Goal: Navigation & Orientation: Find specific page/section

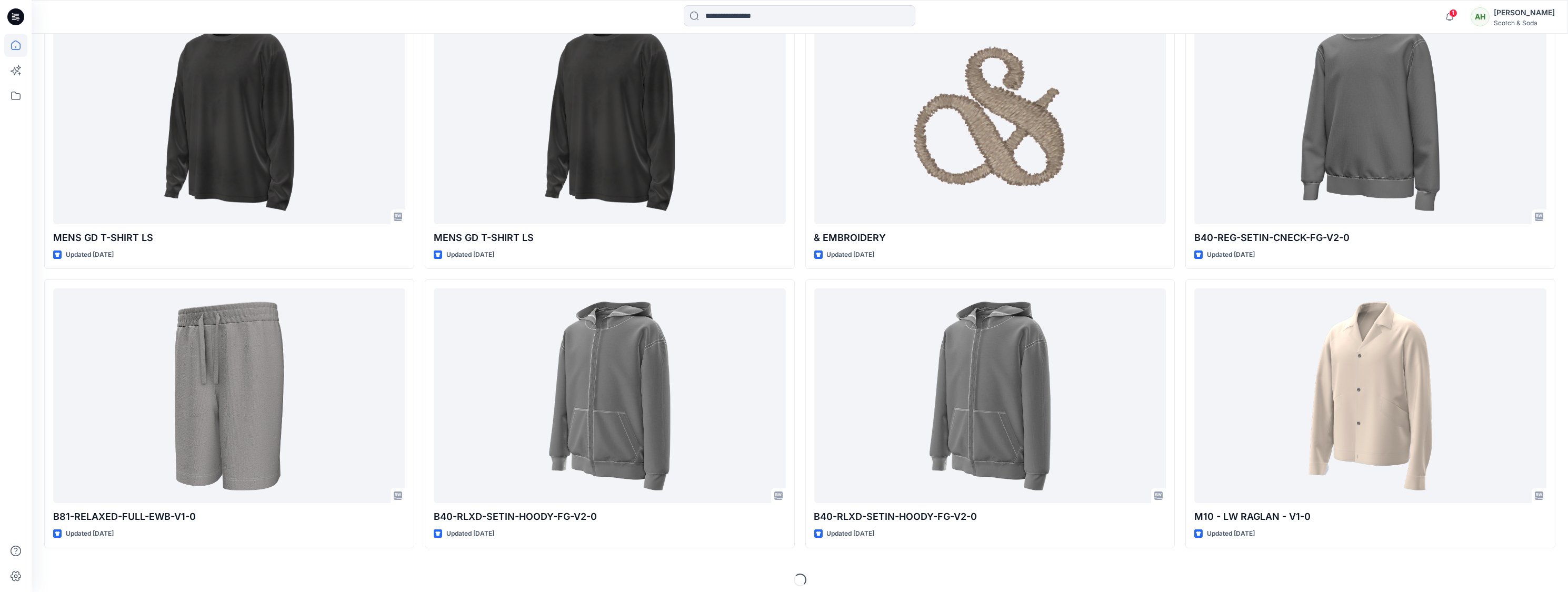
scroll to position [692, 0]
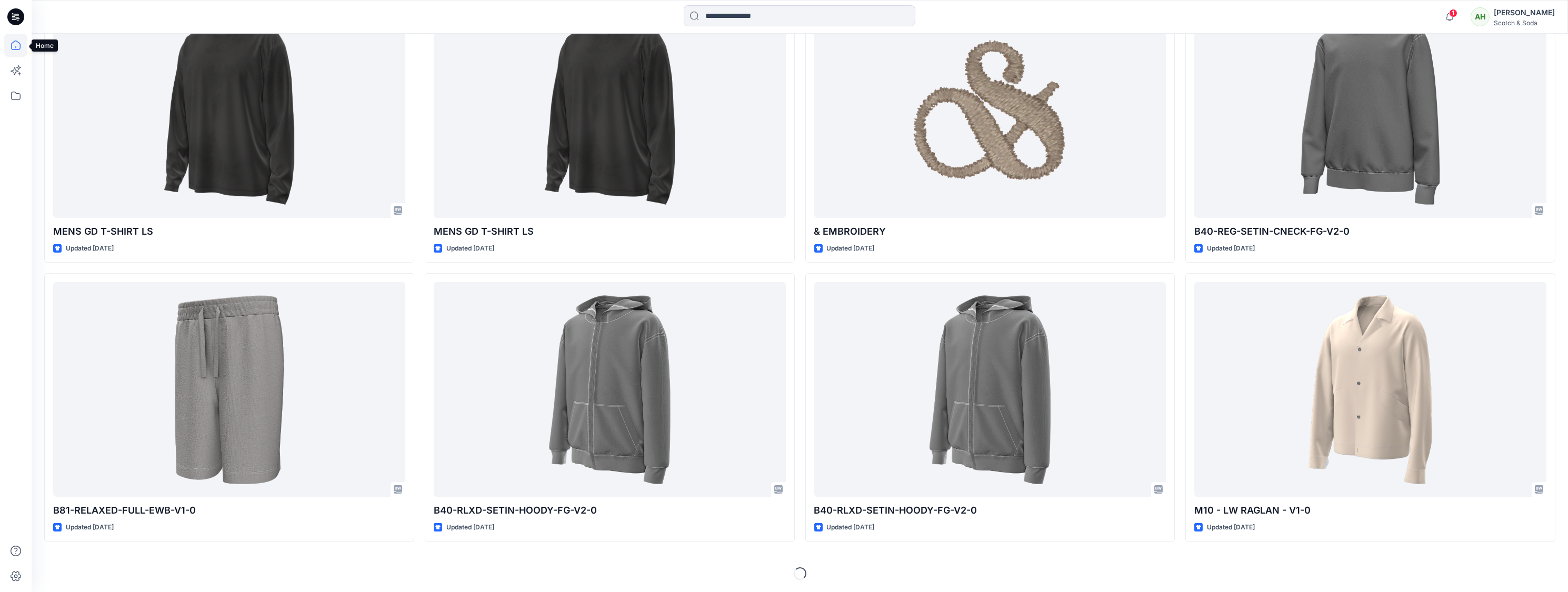
click at [14, 45] on icon at bounding box center [16, 45] width 23 height 23
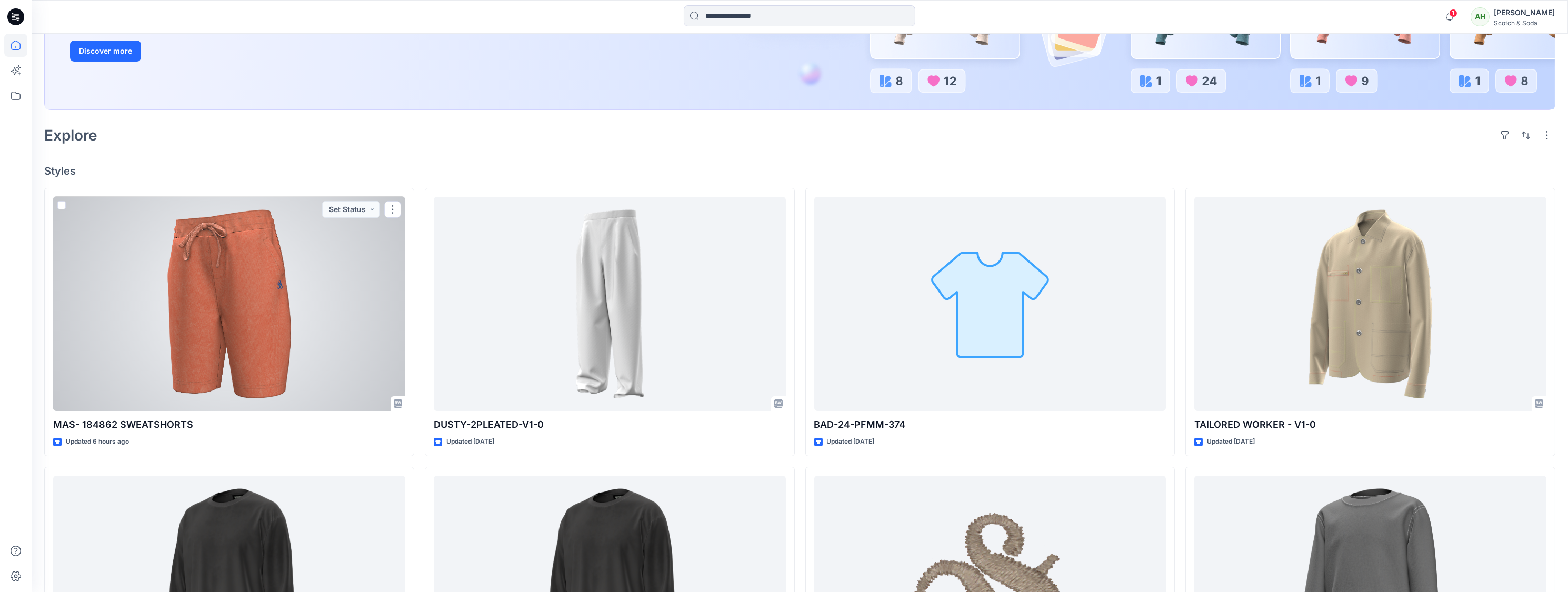
scroll to position [0, 0]
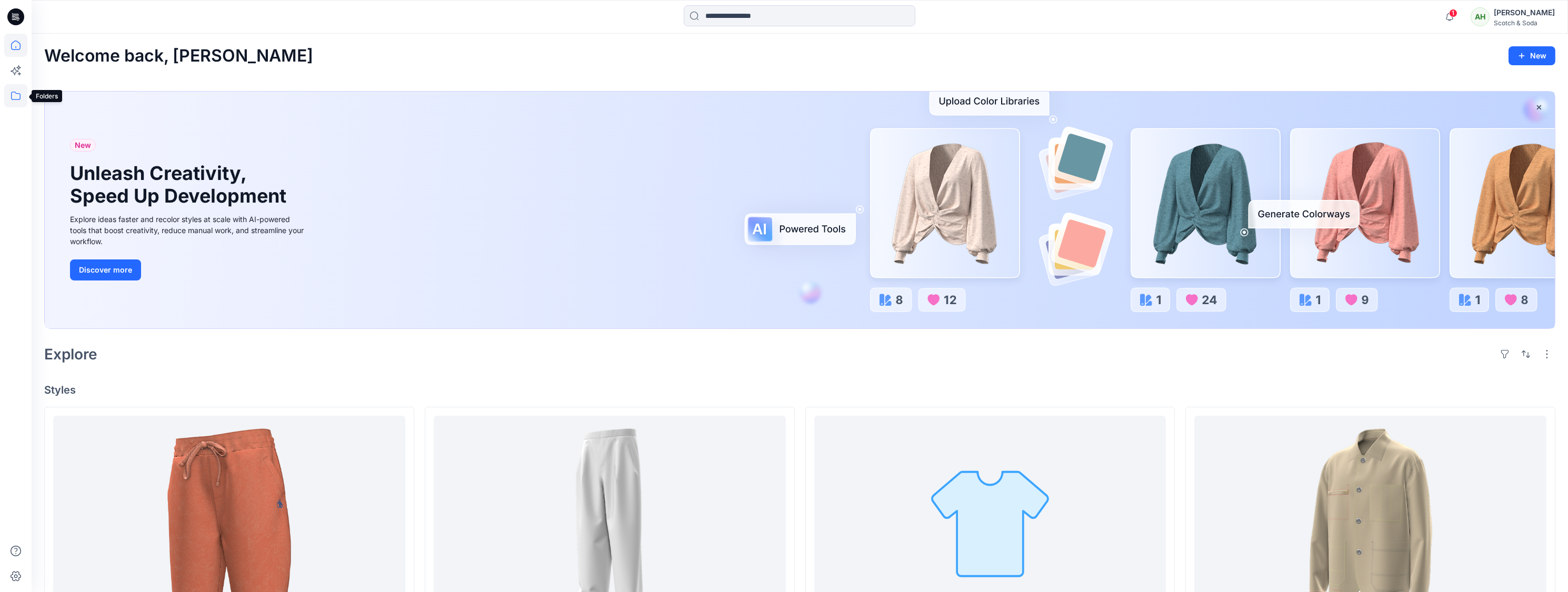
click at [19, 93] on icon at bounding box center [16, 96] width 10 height 8
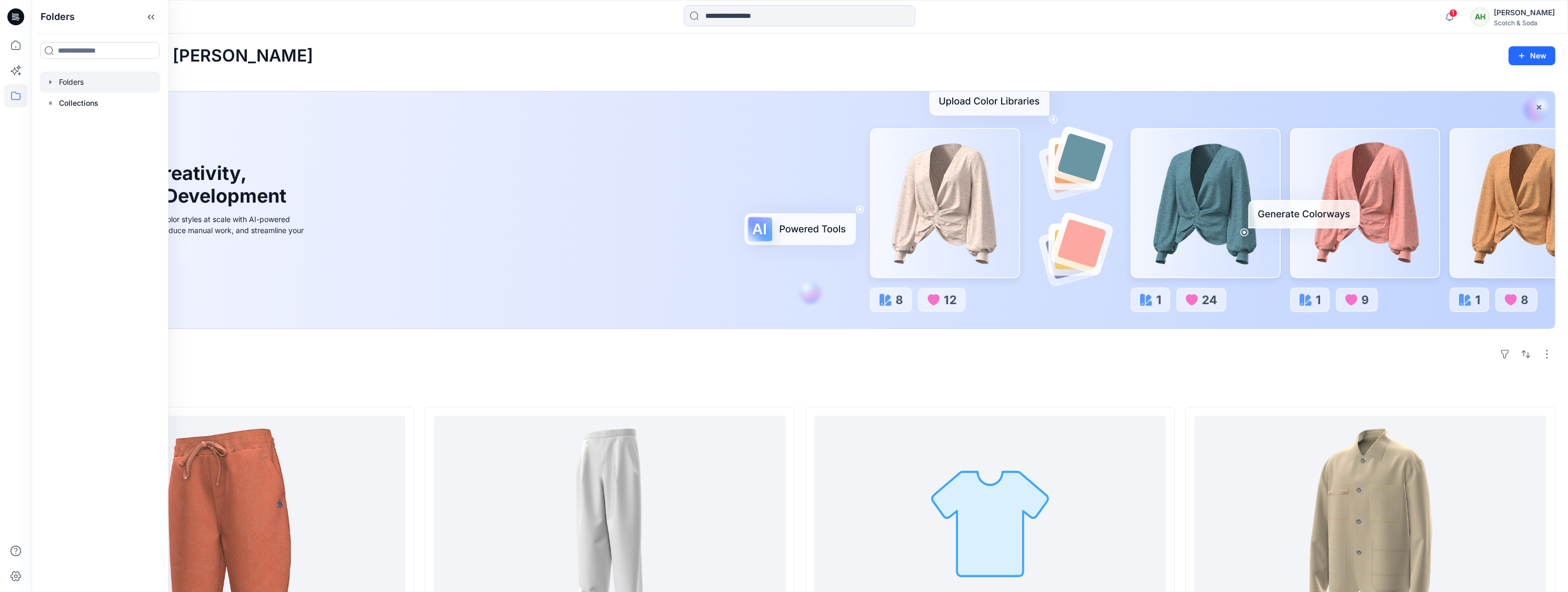
click at [70, 81] on div at bounding box center [100, 82] width 120 height 21
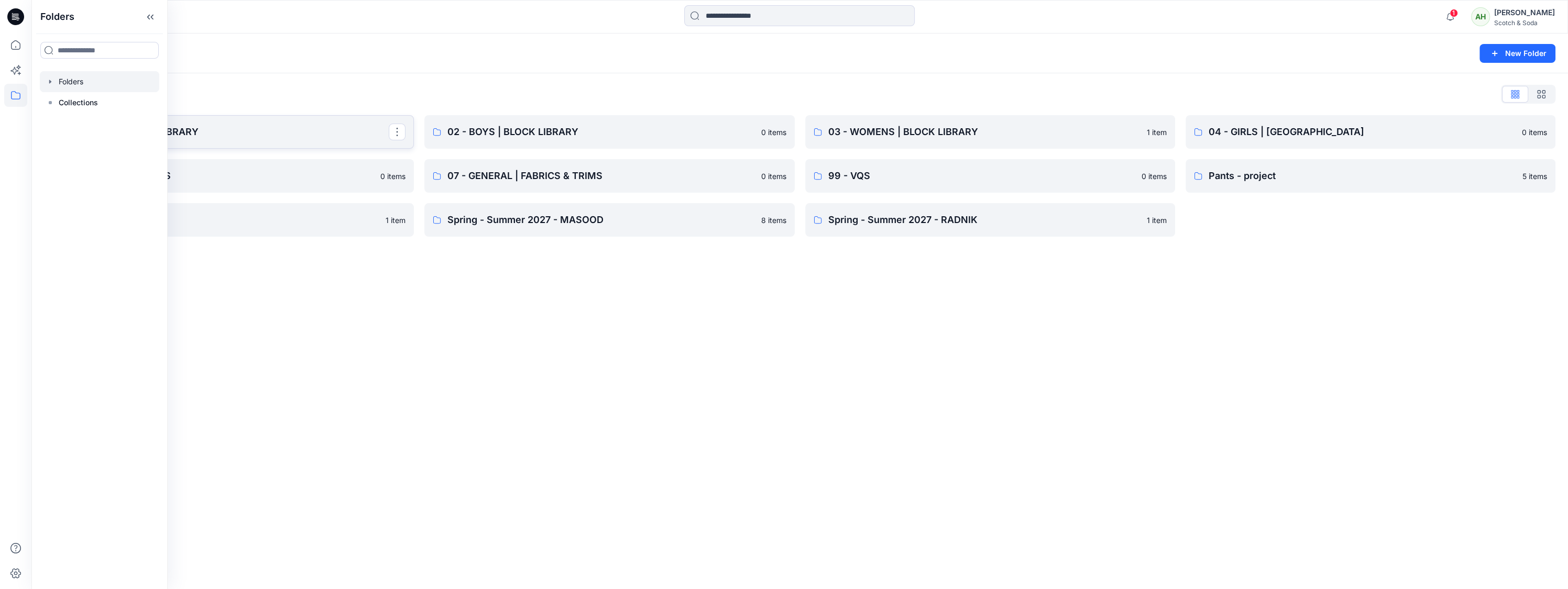
click at [300, 127] on p "01 - MENS | BLOCK LIBRARY" at bounding box center [228, 131] width 321 height 14
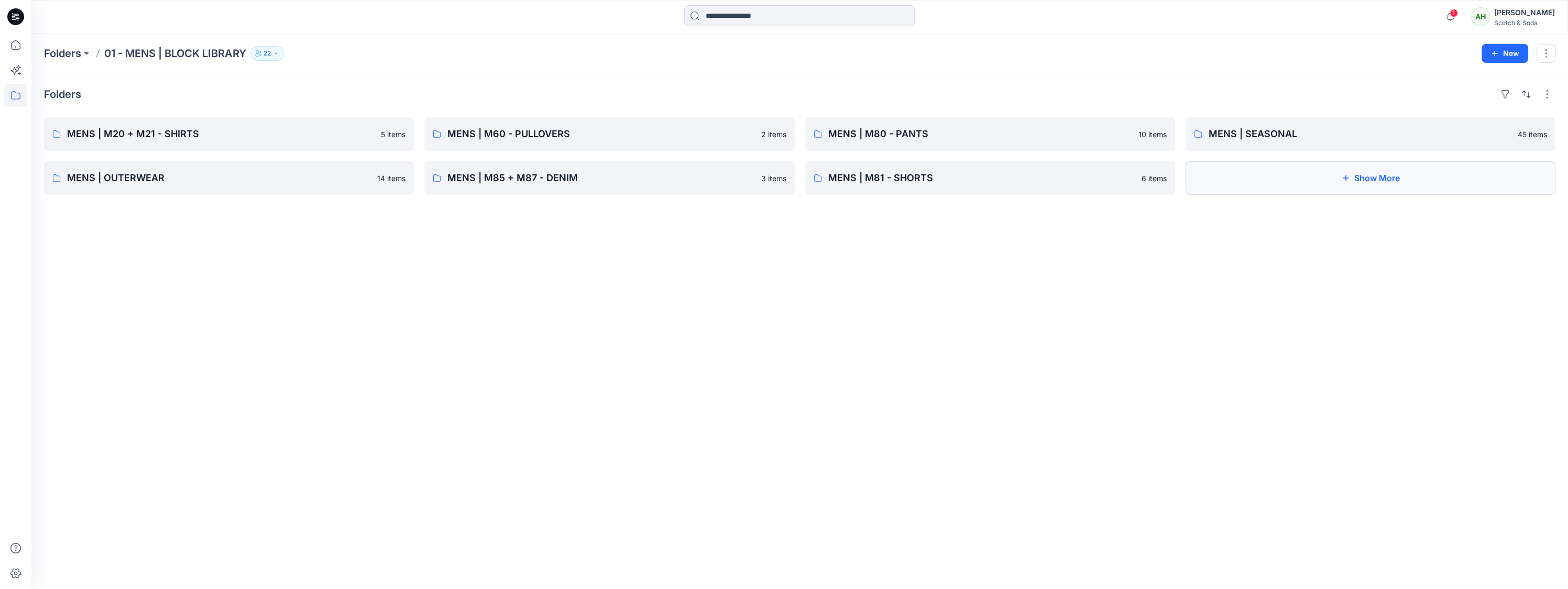
click at [1271, 175] on button "Show More" at bounding box center [1371, 177] width 370 height 34
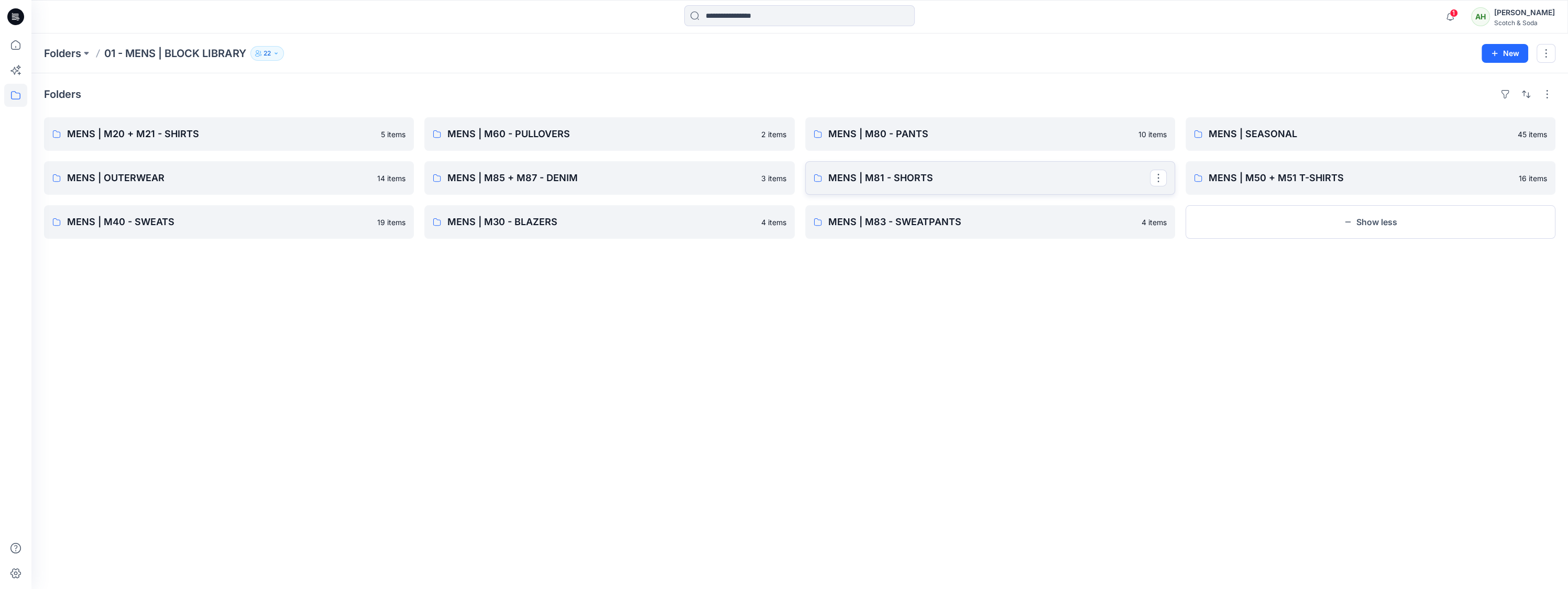
click at [1010, 173] on p "MENS | M81 - SHORTS" at bounding box center [989, 177] width 321 height 14
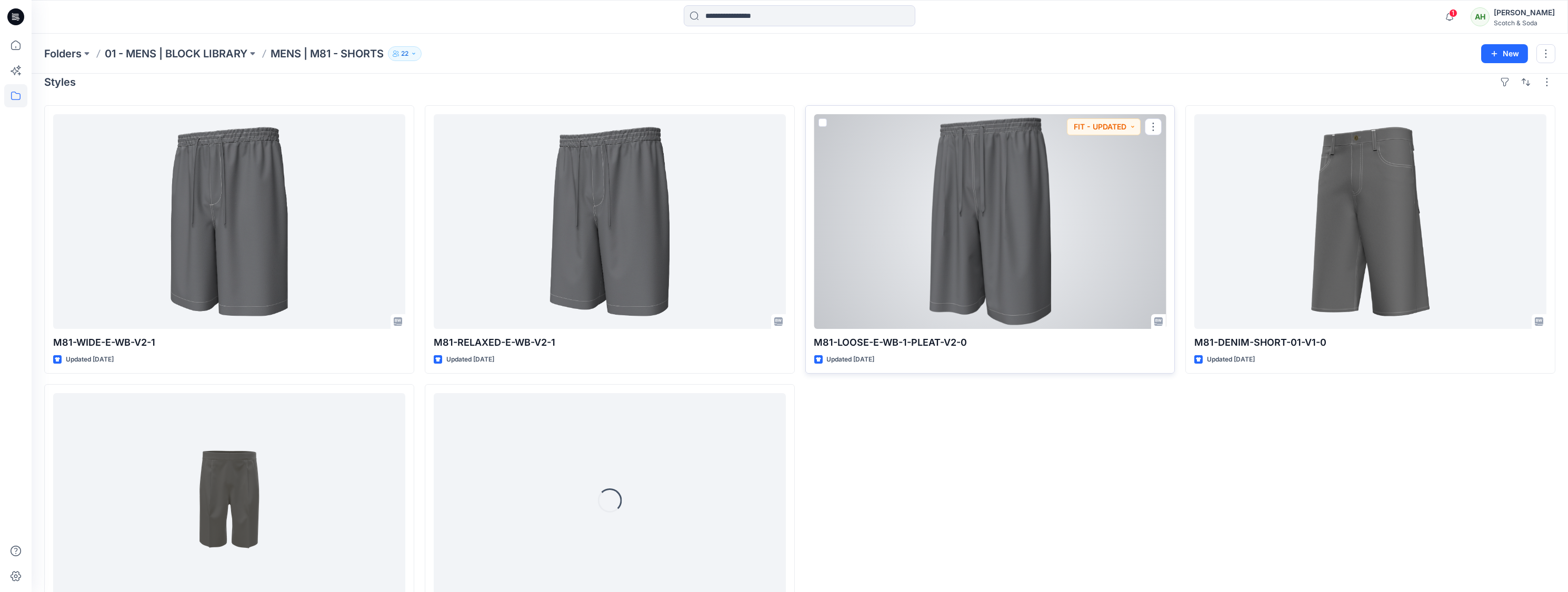
scroll to position [14, 0]
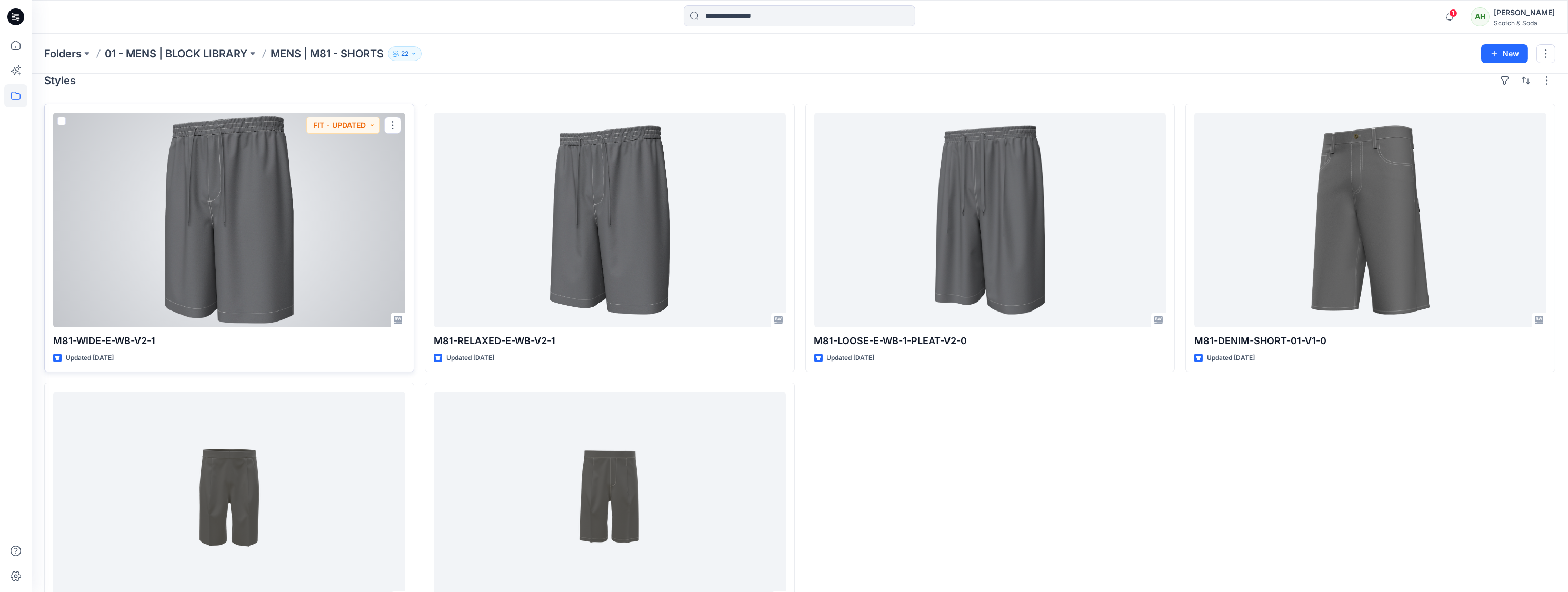
click at [315, 218] on div at bounding box center [229, 220] width 352 height 215
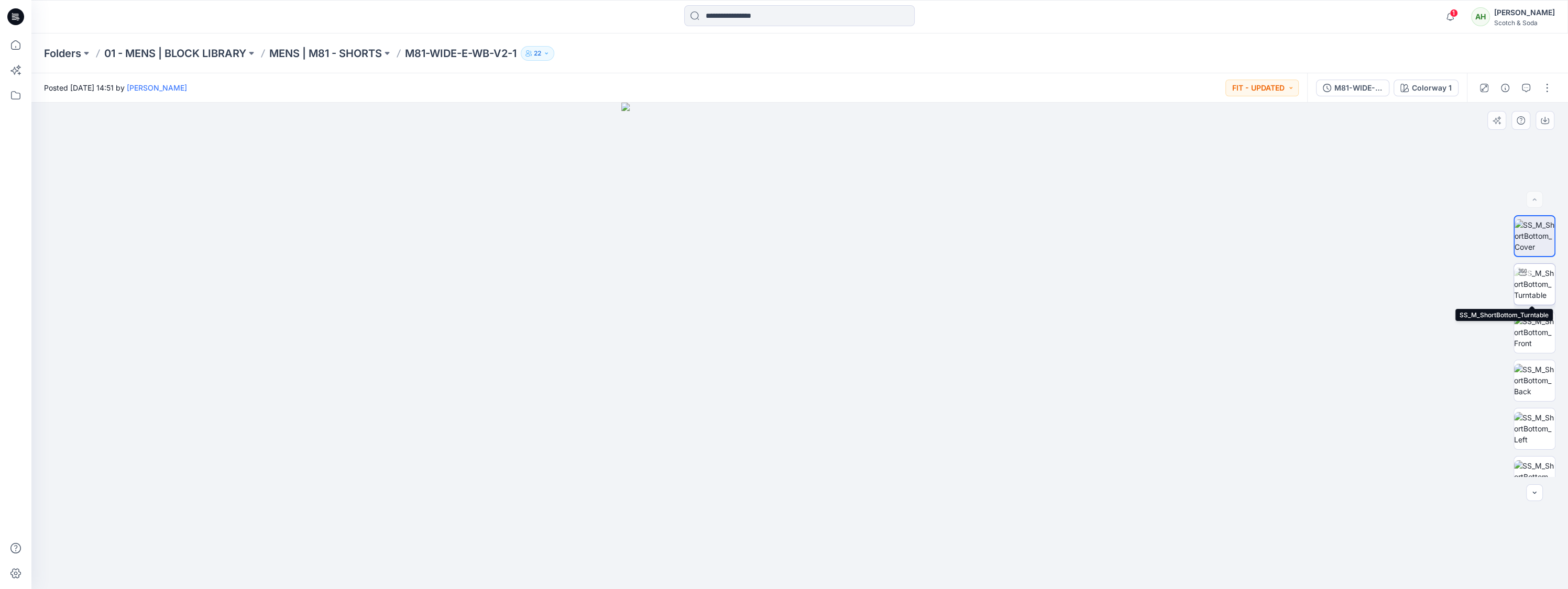
click at [1541, 288] on img at bounding box center [1534, 284] width 41 height 33
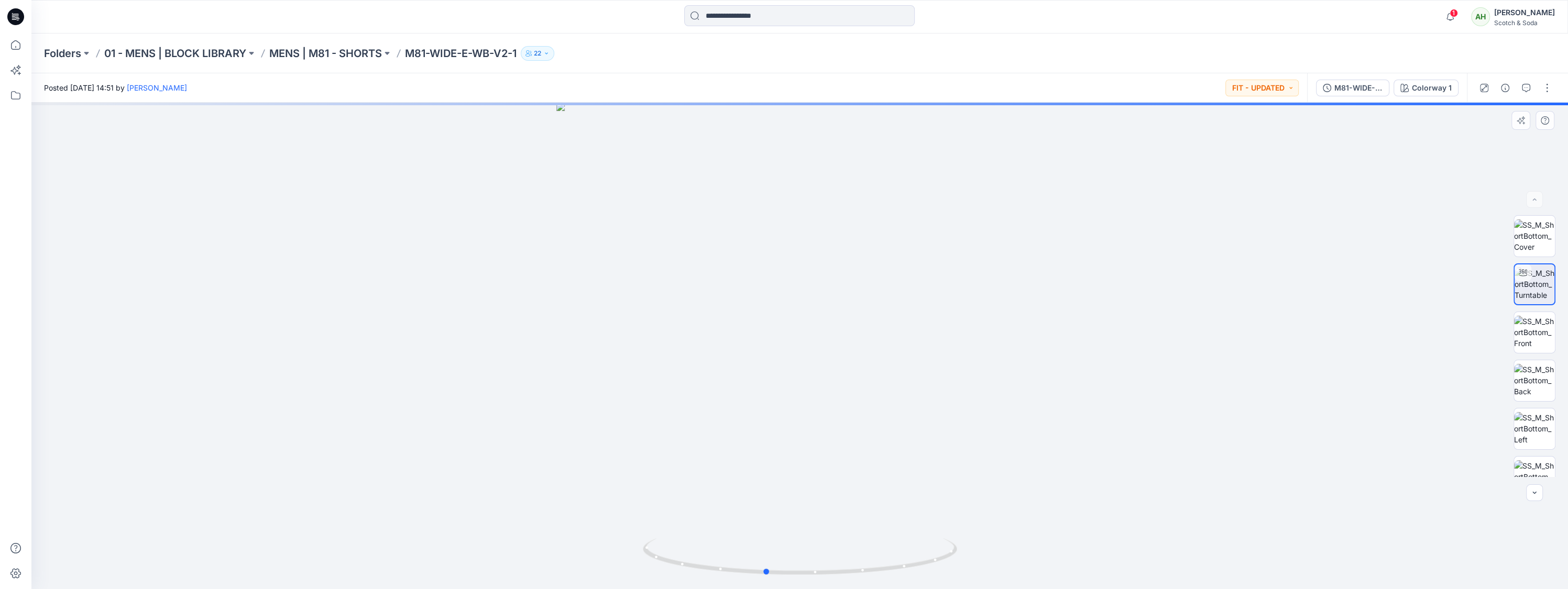
drag, startPoint x: 1007, startPoint y: 310, endPoint x: 973, endPoint y: 311, distance: 34.0
click at [973, 311] on div at bounding box center [800, 346] width 1536 height 486
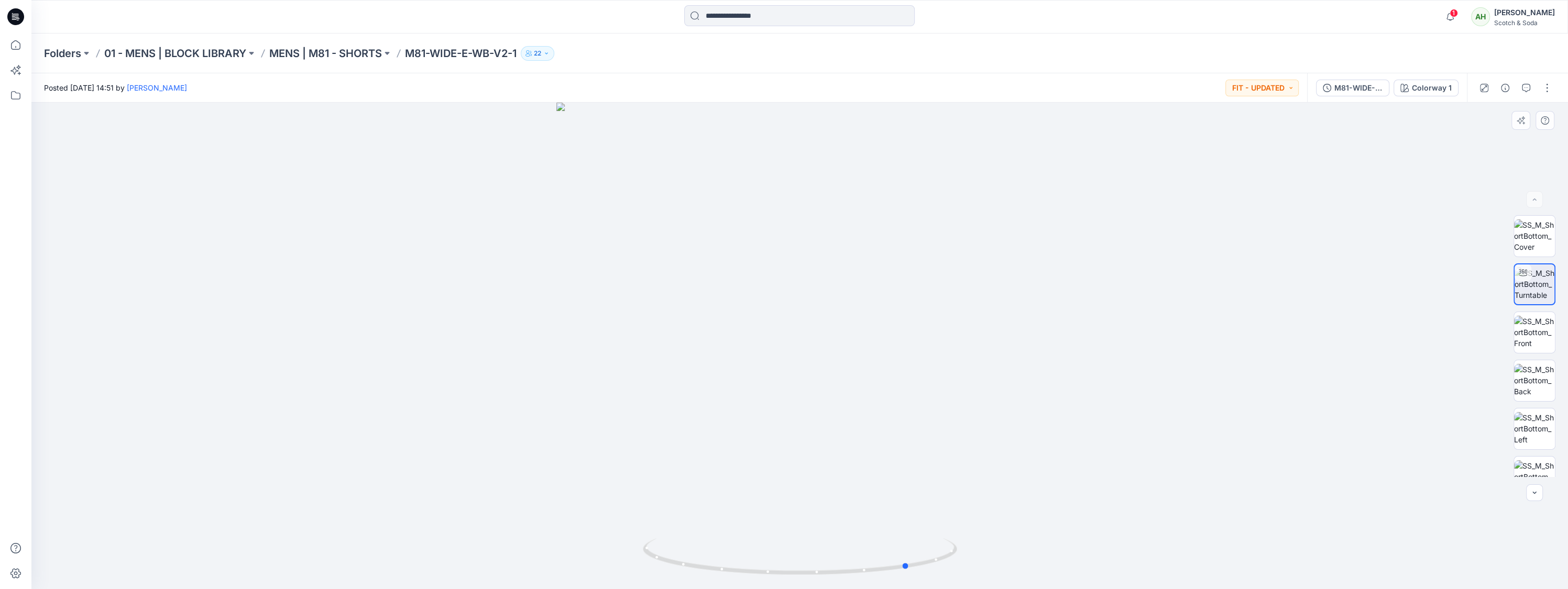
drag, startPoint x: 994, startPoint y: 388, endPoint x: 824, endPoint y: 385, distance: 170.0
click at [824, 385] on div at bounding box center [800, 346] width 1536 height 486
click at [14, 95] on icon at bounding box center [16, 95] width 23 height 23
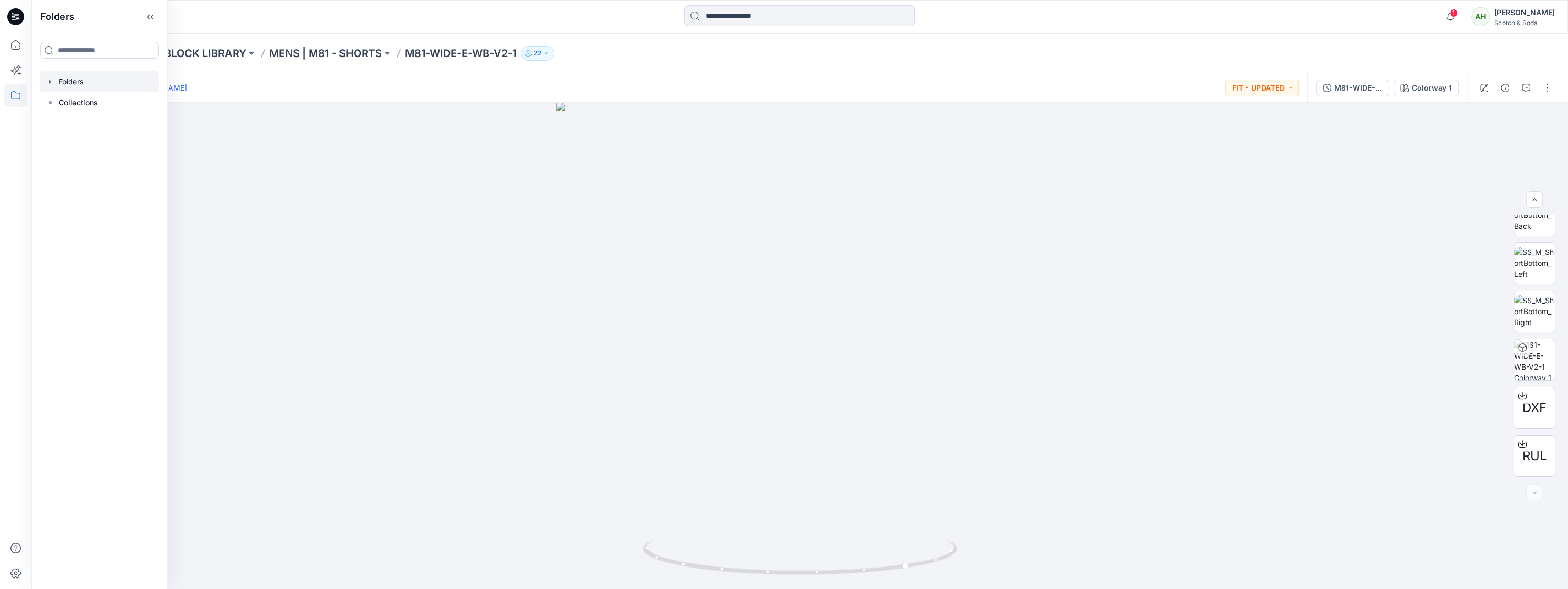
click at [95, 79] on div at bounding box center [99, 82] width 119 height 21
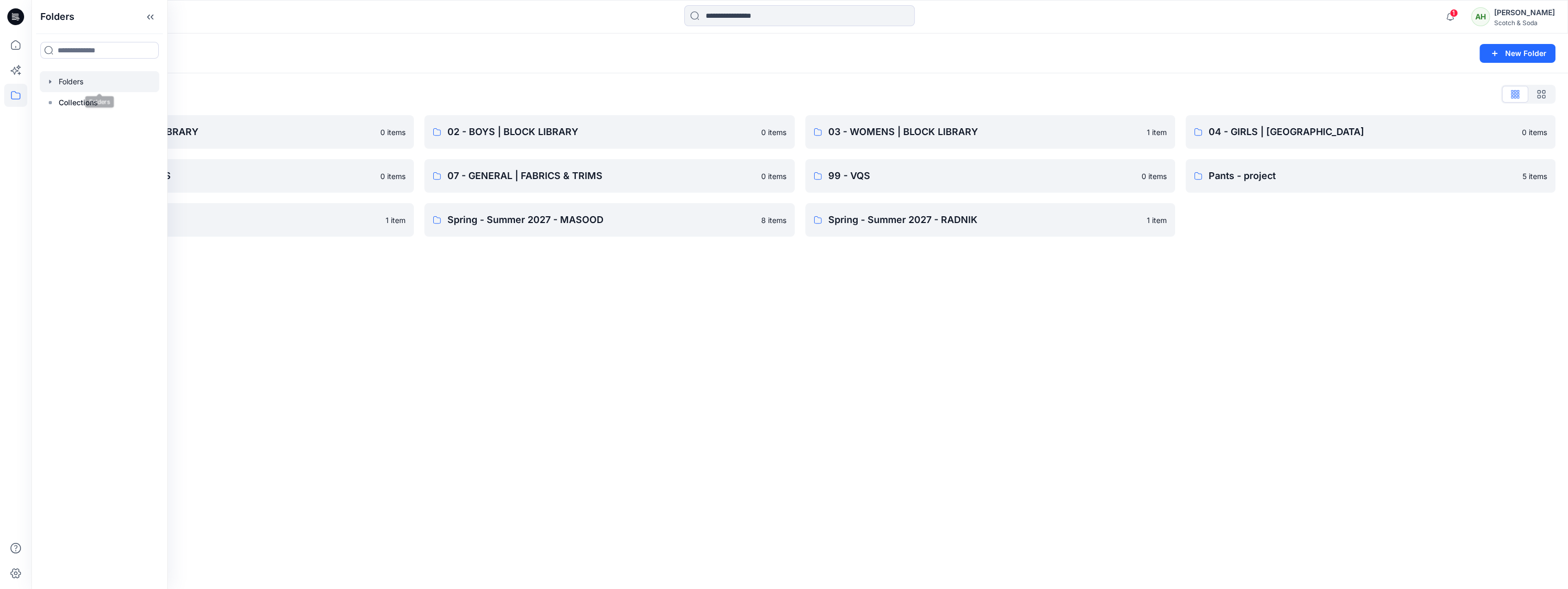
click at [419, 66] on div "Folders New Folder" at bounding box center [800, 53] width 1536 height 40
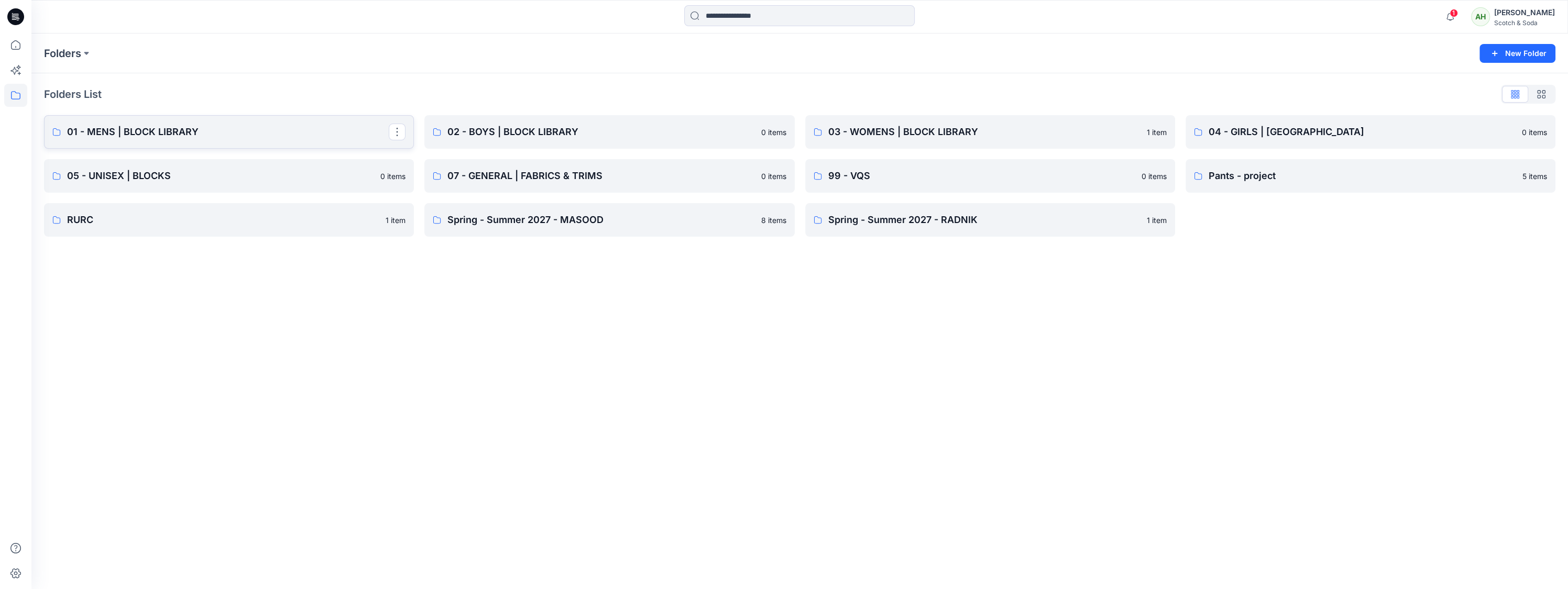
click at [164, 135] on p "01 - MENS | BLOCK LIBRARY" at bounding box center [228, 131] width 321 height 14
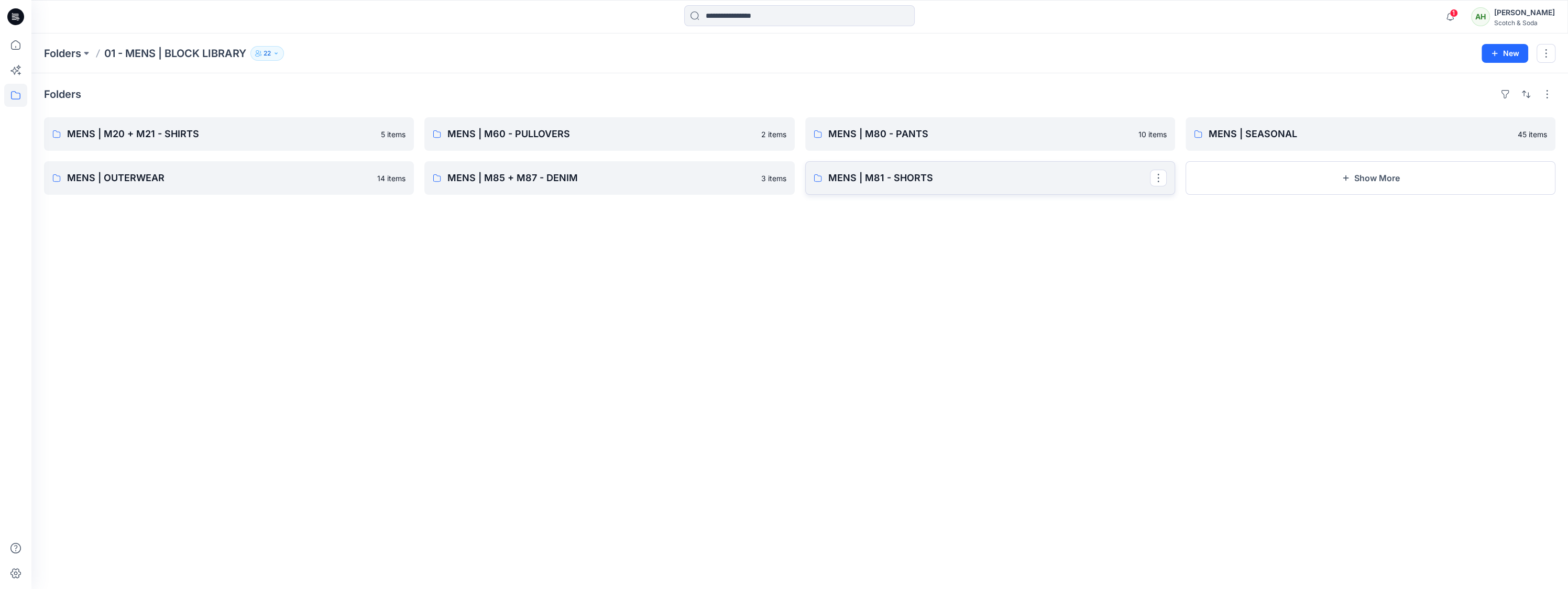
click at [989, 177] on p "MENS | M81 - SHORTS" at bounding box center [989, 177] width 321 height 14
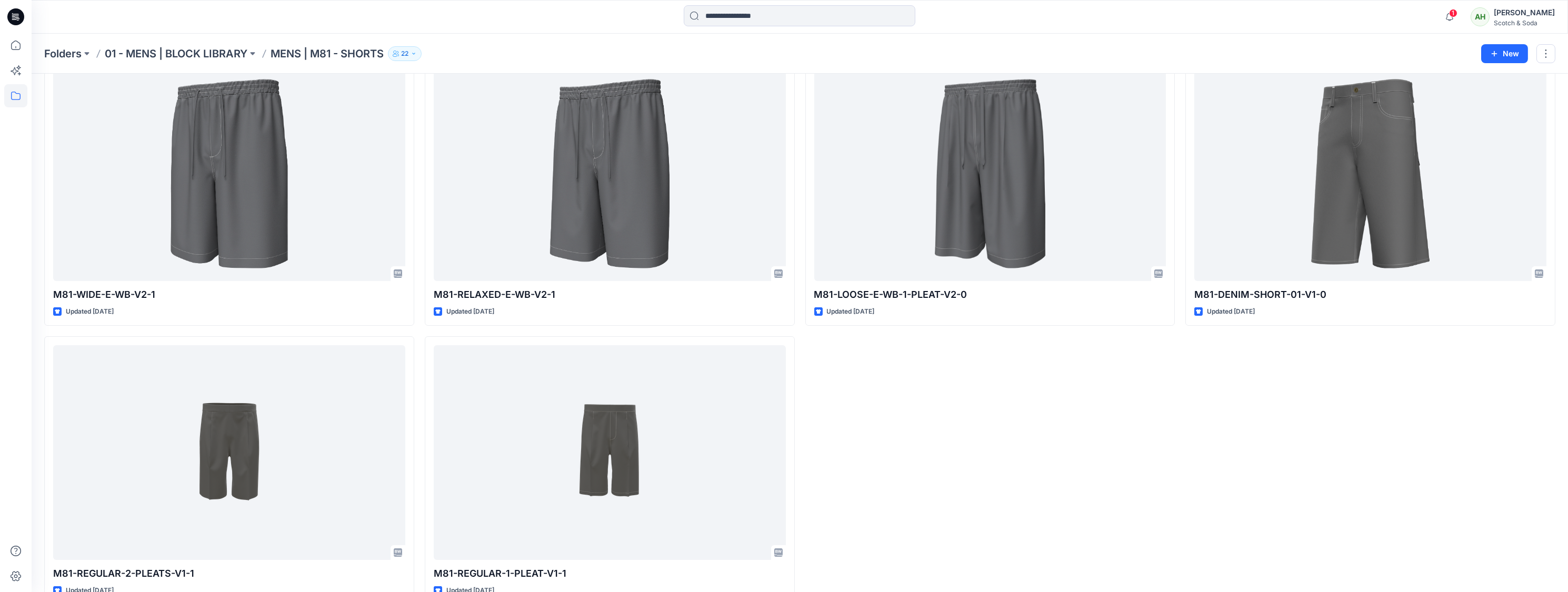
scroll to position [72, 0]
